Goal: Task Accomplishment & Management: Manage account settings

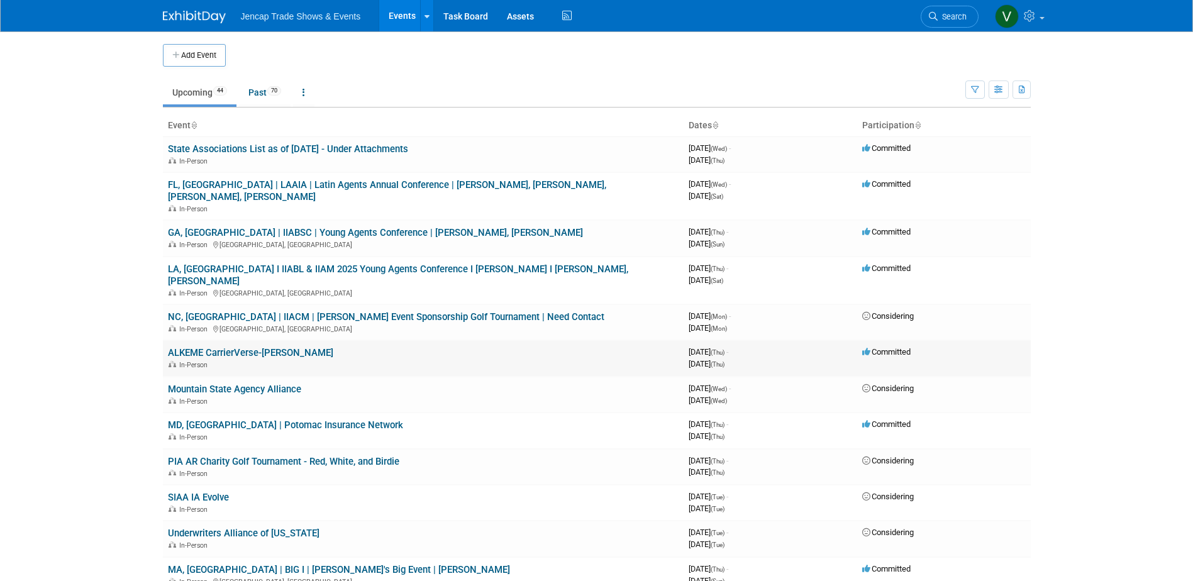
click at [230, 347] on link "ALKEME CarrierVerse-[PERSON_NAME]" at bounding box center [250, 352] width 165 height 11
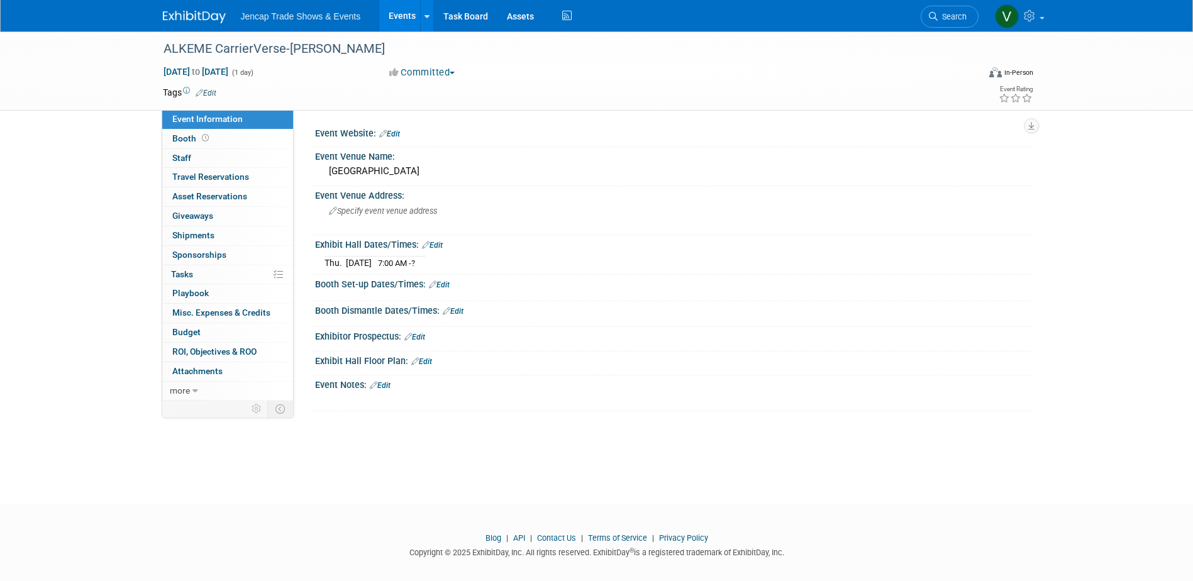
drag, startPoint x: 544, startPoint y: 167, endPoint x: 307, endPoint y: 177, distance: 237.3
click at [307, 177] on div "Event Website: Edit Event Venue Name: Hyatt Regency Huntington Beach Resort & S…" at bounding box center [662, 255] width 737 height 291
drag, startPoint x: 307, startPoint y: 177, endPoint x: 433, endPoint y: 173, distance: 125.9
click at [433, 173] on div "Hyatt Regency Huntington Beach Resort & Spa" at bounding box center [673, 171] width 697 height 19
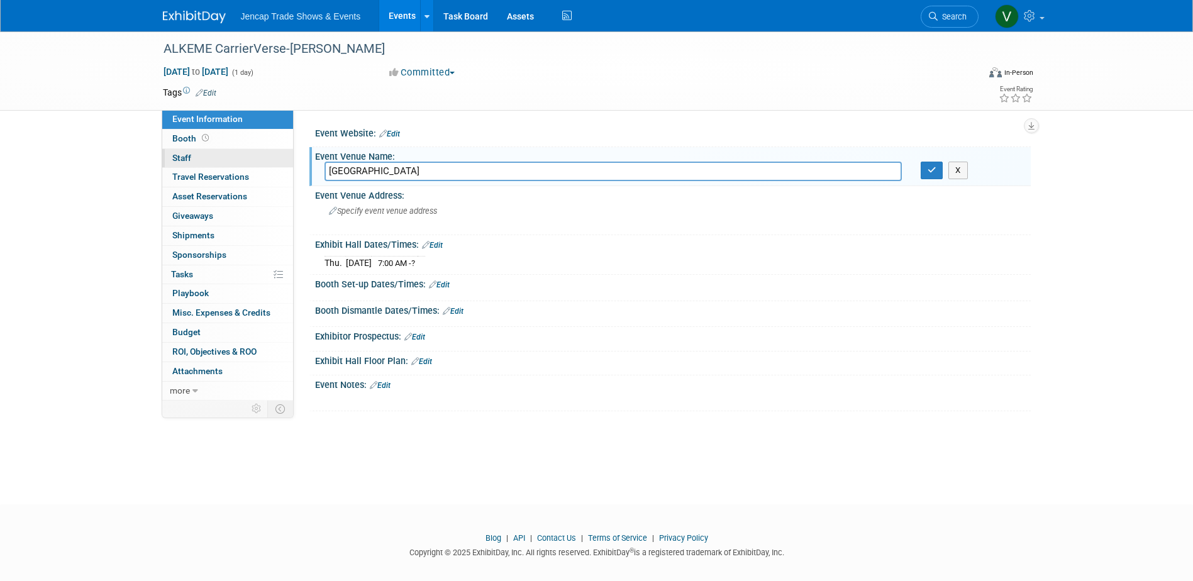
drag, startPoint x: 561, startPoint y: 174, endPoint x: 286, endPoint y: 167, distance: 275.0
click at [286, 167] on div "Event Information Event Info Booth Booth 0 Staff 0 Staff 0 Travel Reservations …" at bounding box center [596, 221] width 887 height 380
click at [332, 171] on input "Hyatt Regency Huntington Beach Resort & Spa" at bounding box center [613, 171] width 577 height 19
drag, startPoint x: 269, startPoint y: 48, endPoint x: 158, endPoint y: 63, distance: 111.0
click at [268, 48] on div "ALKEME CarrierVerse-Jason" at bounding box center [559, 49] width 801 height 23
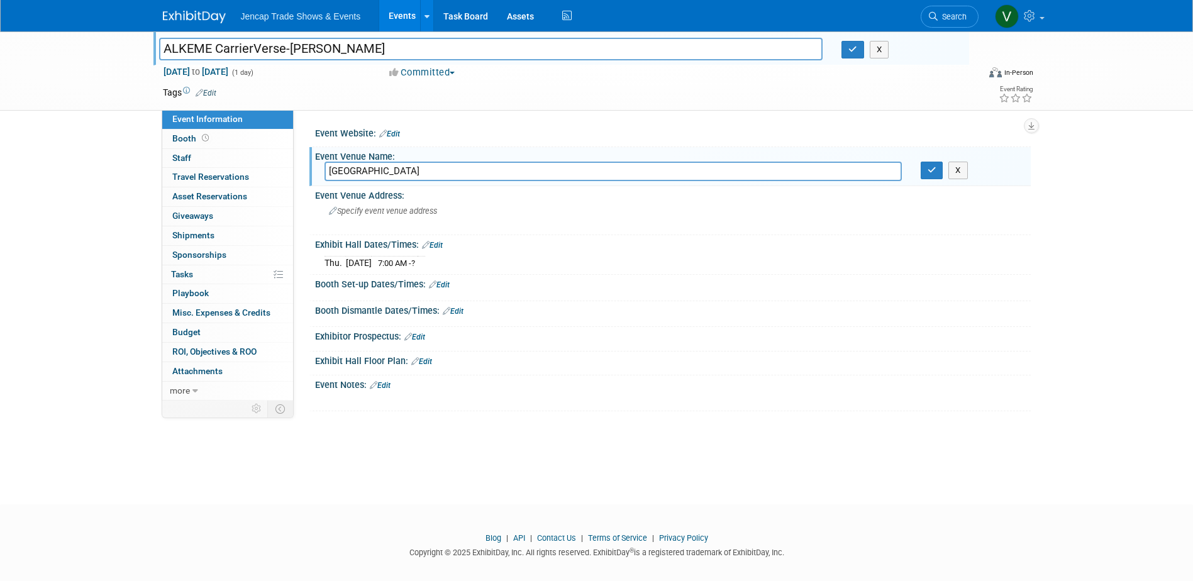
click at [162, 47] on input "ALKEME CarrierVerse-Jason" at bounding box center [491, 49] width 664 height 22
click at [471, 43] on input "CA, Huntington Beach | ALKEME CarrierVerse | Jason" at bounding box center [491, 49] width 664 height 22
type input "CA, Huntington Beach | ALKEME CarrierVerse | Jason Reese"
click at [855, 52] on icon "button" at bounding box center [852, 49] width 9 height 8
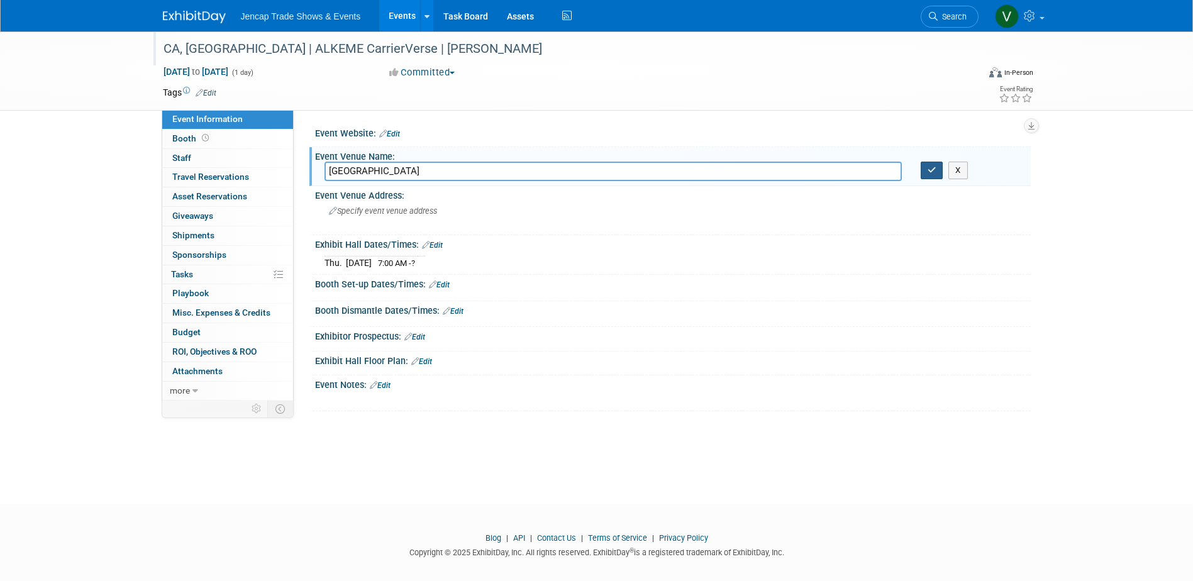
click at [930, 172] on icon "button" at bounding box center [932, 170] width 9 height 8
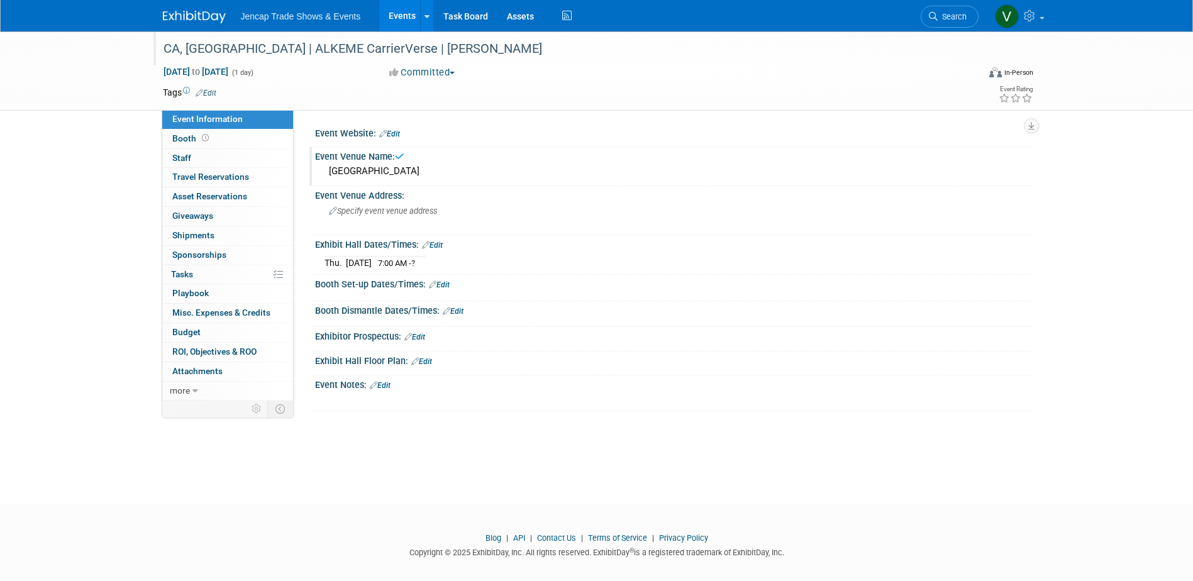
click at [399, 14] on link "Events" at bounding box center [402, 15] width 46 height 31
